Goal: Find specific page/section: Find specific page/section

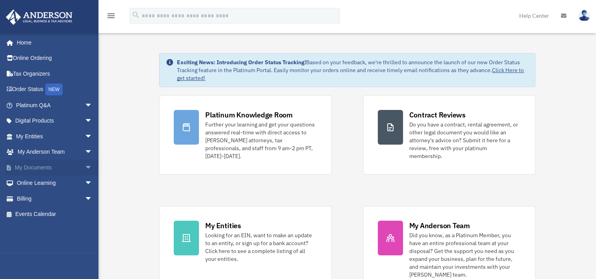
click at [24, 167] on link "My Documents arrow_drop_down" at bounding box center [55, 167] width 99 height 16
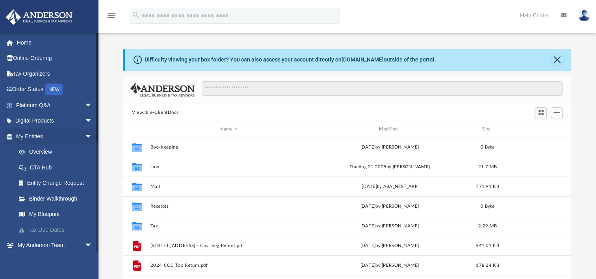
scroll to position [173, 441]
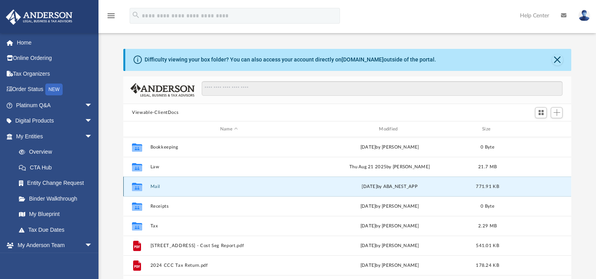
click at [163, 187] on button "Mail" at bounding box center [228, 186] width 157 height 5
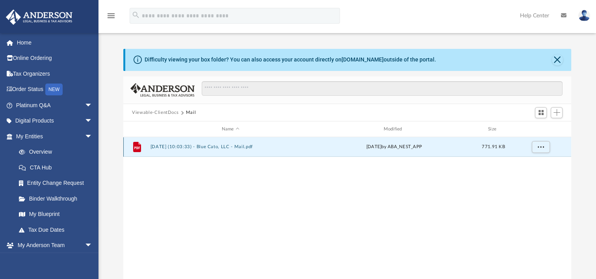
click at [202, 147] on button "2025.09.23 (10:03:33) - Blue Cato, LLC - Mail.pdf" at bounding box center [230, 146] width 160 height 5
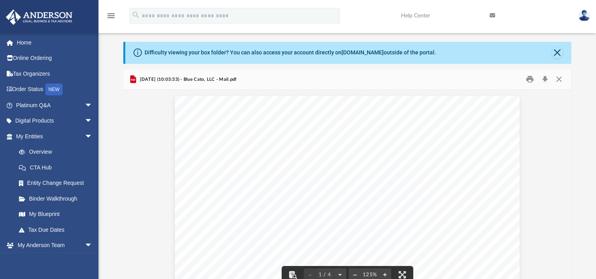
scroll to position [0, 0]
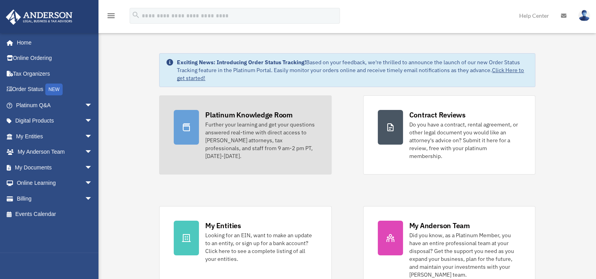
click at [229, 117] on div "Platinum Knowledge Room" at bounding box center [248, 115] width 87 height 10
